Goal: Check status

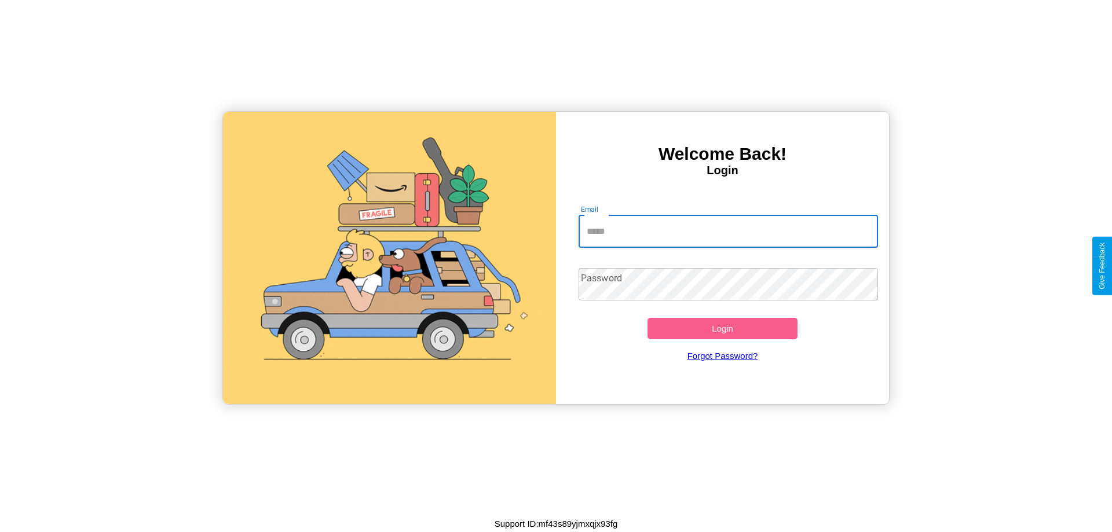
click at [728, 231] on input "Email" at bounding box center [729, 232] width 300 height 32
type input "**********"
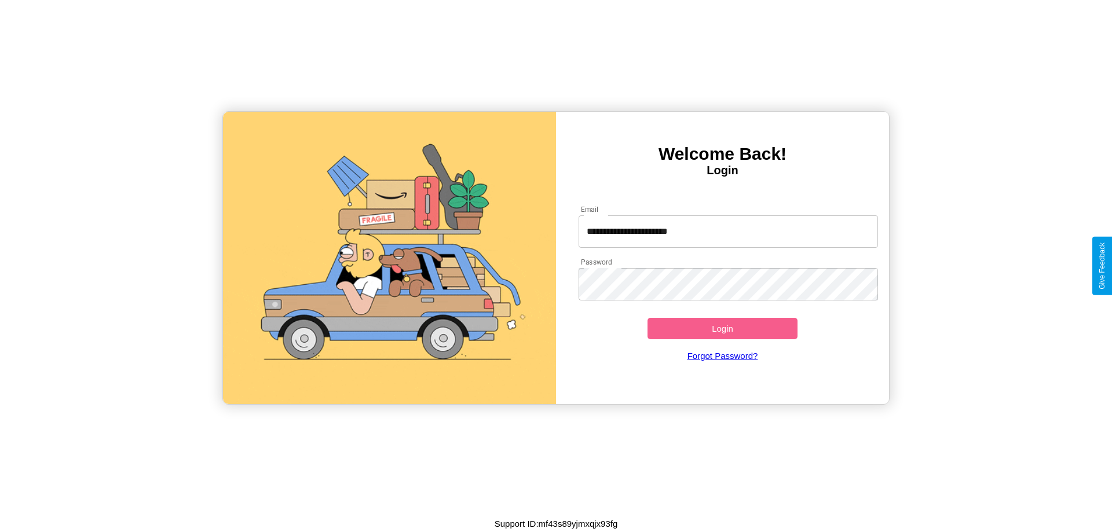
click at [722, 328] on button "Login" at bounding box center [723, 328] width 150 height 21
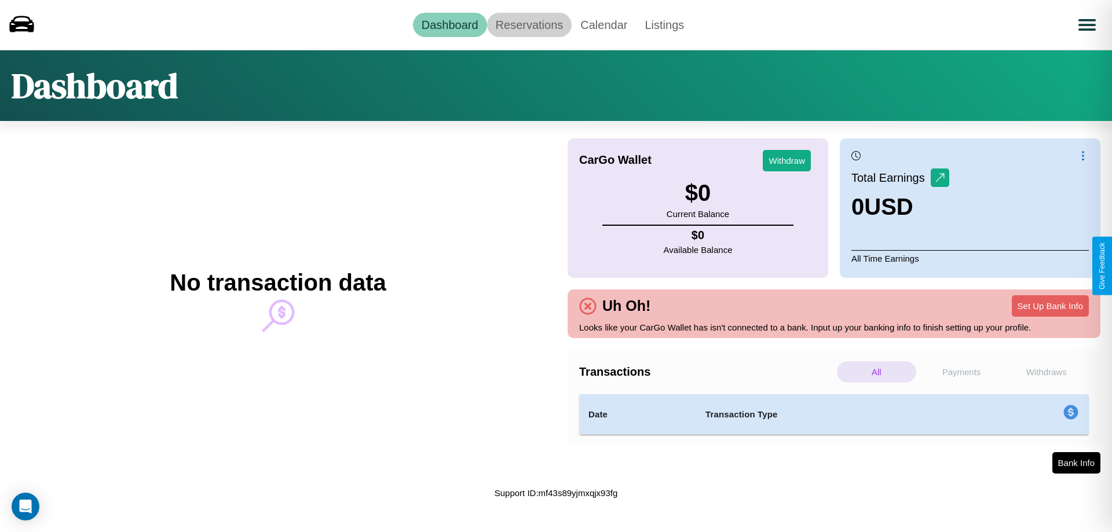
click at [529, 24] on link "Reservations" at bounding box center [529, 25] width 85 height 24
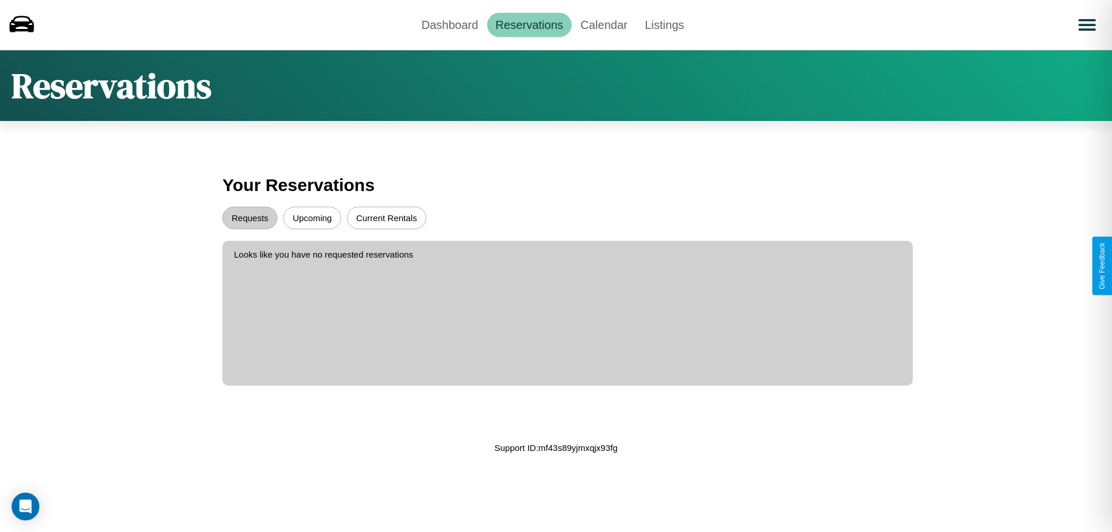
click at [312, 218] on button "Upcoming" at bounding box center [312, 218] width 58 height 23
click at [250, 218] on button "Requests" at bounding box center [249, 218] width 55 height 23
click at [604, 24] on link "Calendar" at bounding box center [604, 25] width 64 height 24
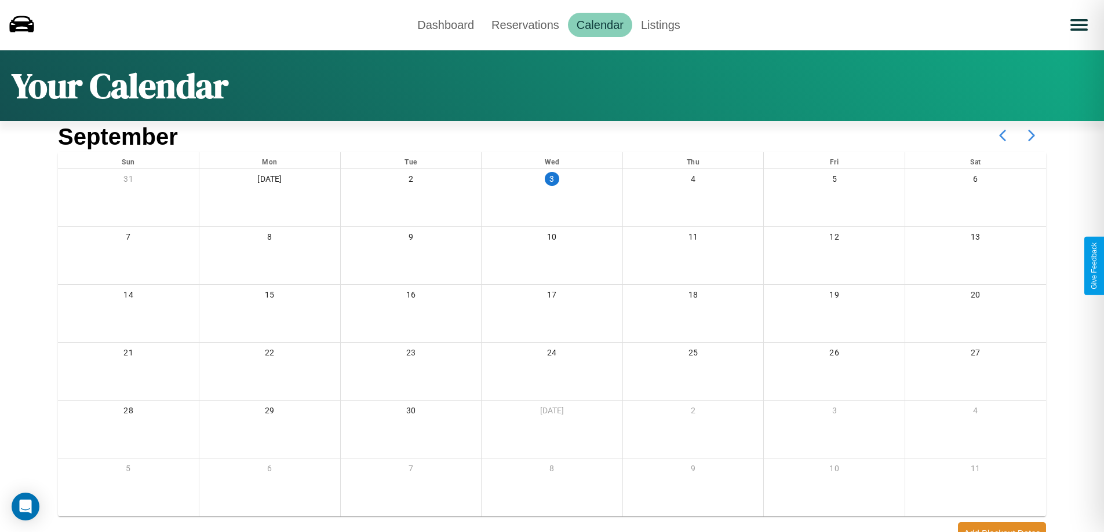
click at [1031, 136] on icon at bounding box center [1031, 135] width 29 height 29
